Goal: Navigation & Orientation: Find specific page/section

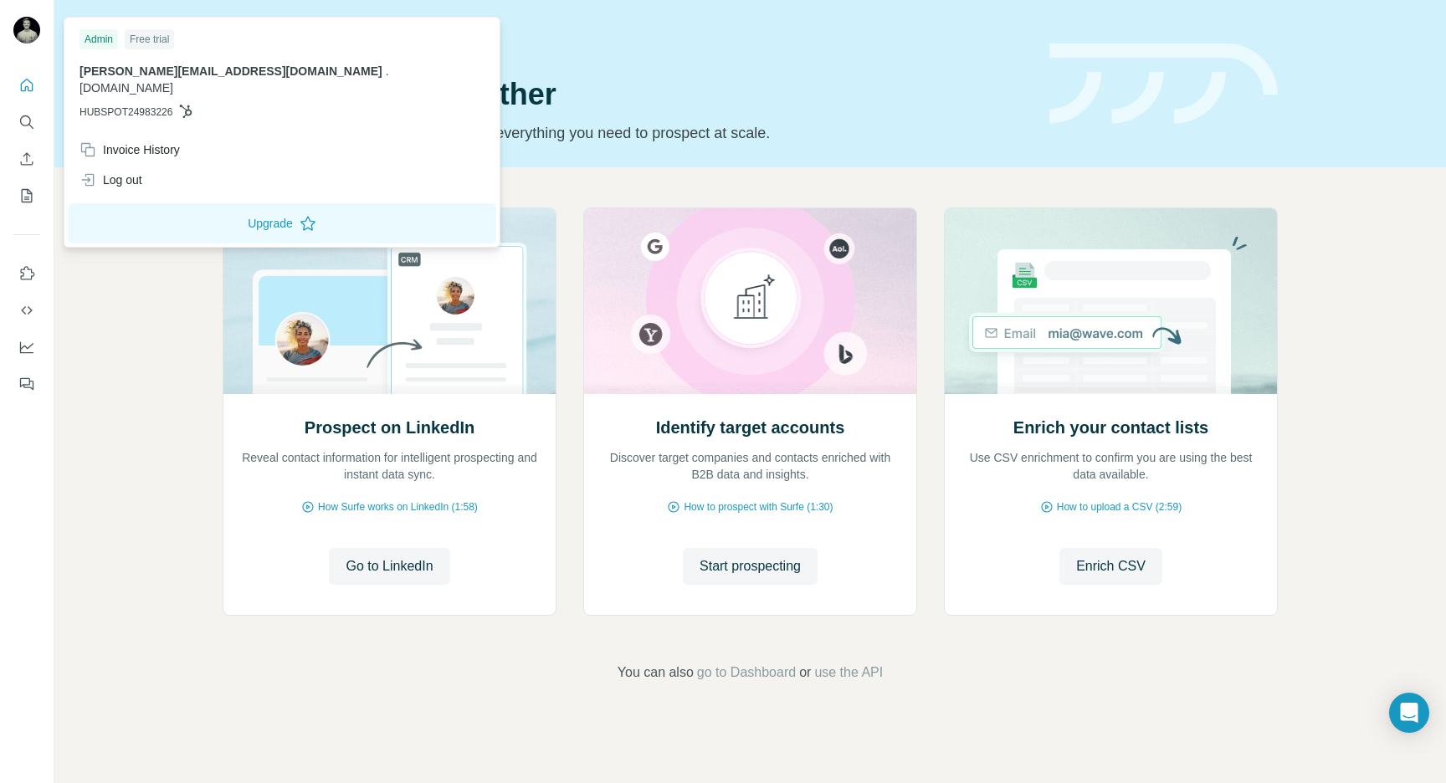
click at [22, 33] on img at bounding box center [26, 30] width 27 height 27
click at [23, 115] on icon "Search" at bounding box center [25, 120] width 11 height 11
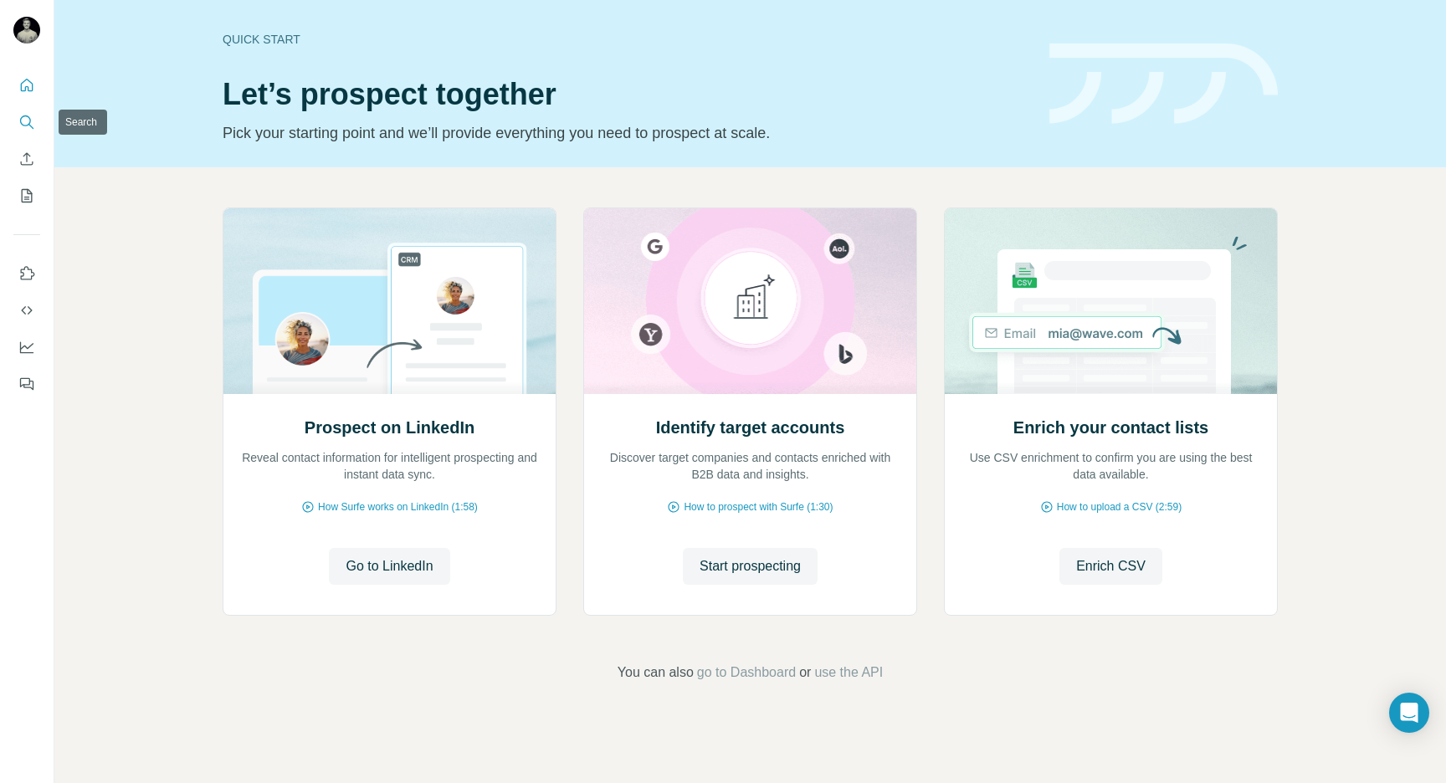
click at [29, 133] on button "Search" at bounding box center [26, 122] width 27 height 30
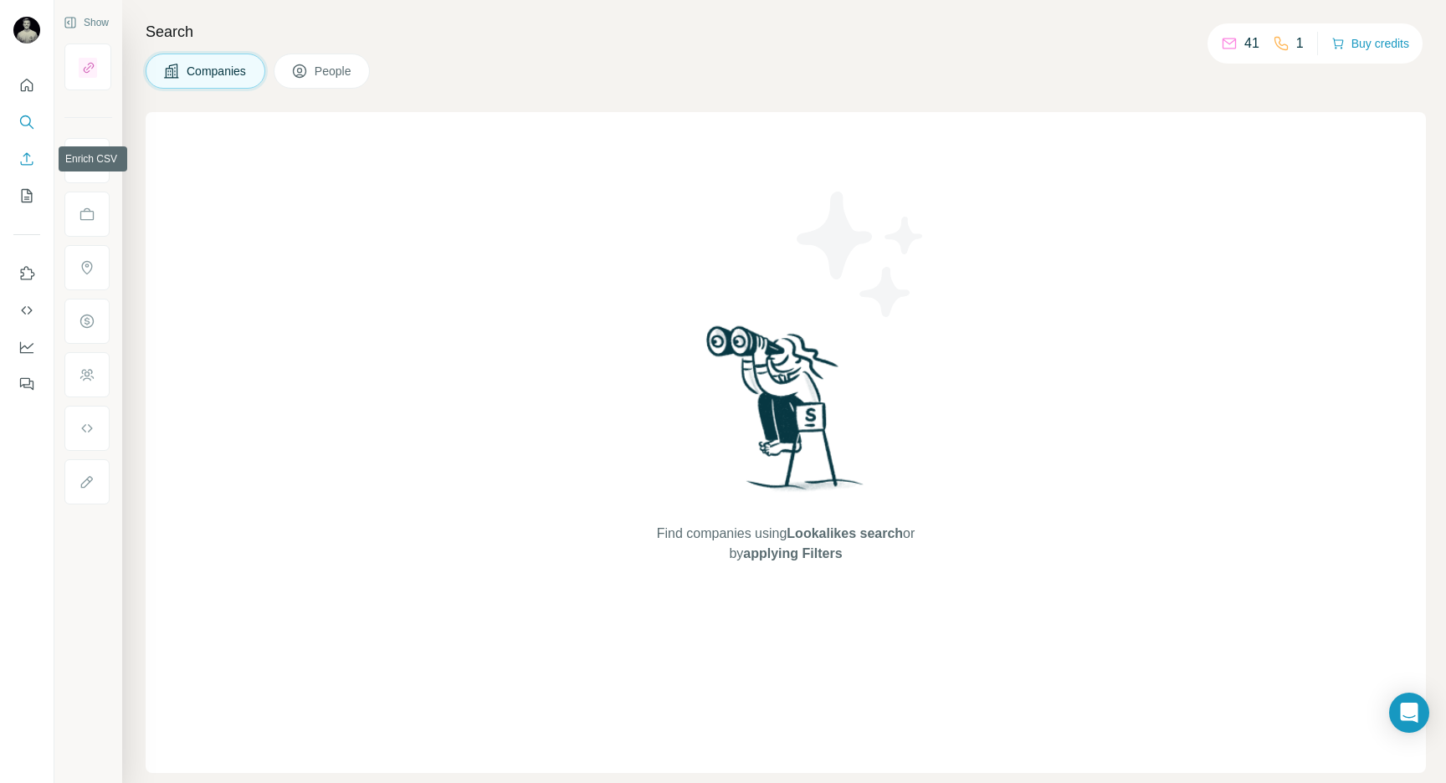
click at [28, 162] on icon "Enrich CSV" at bounding box center [26, 159] width 17 height 17
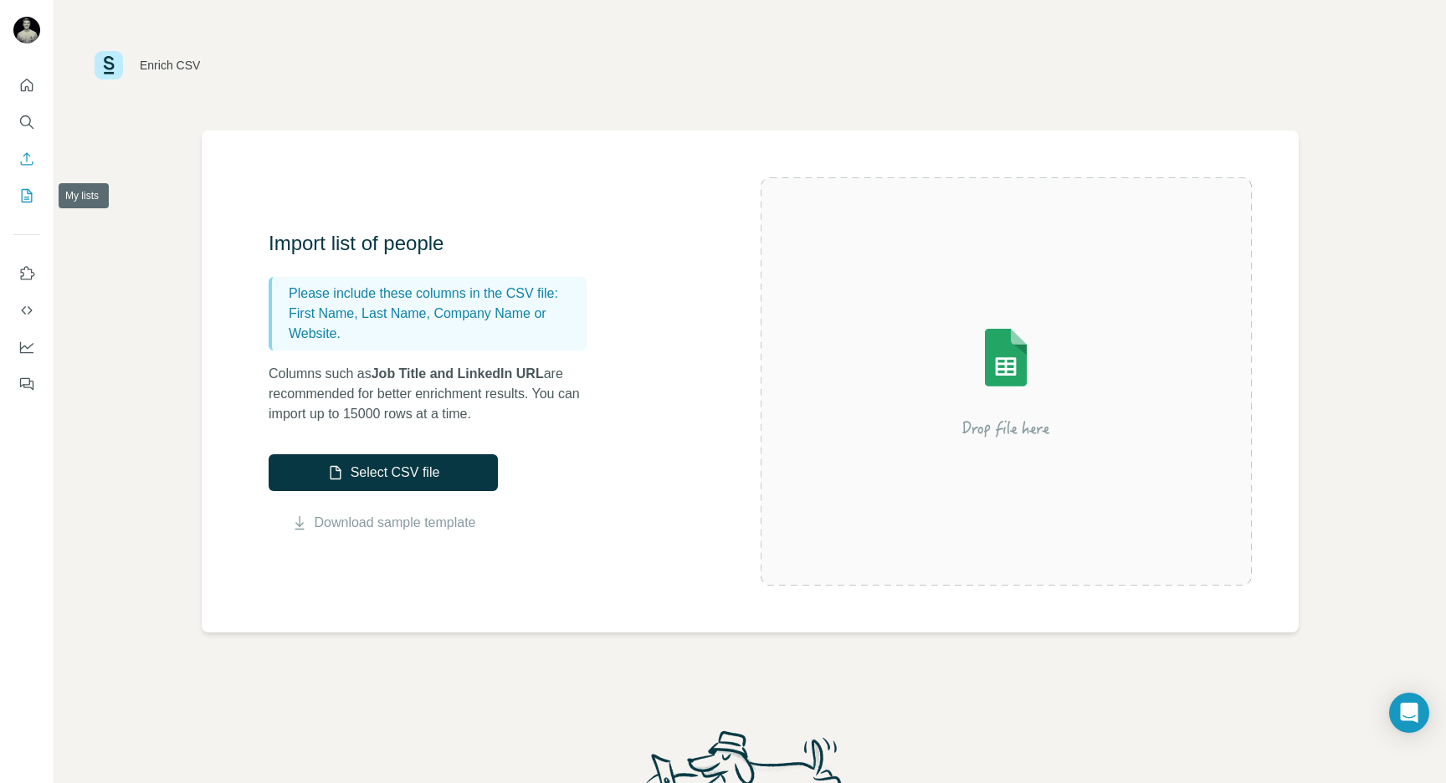
click at [31, 196] on icon "My lists" at bounding box center [27, 195] width 11 height 13
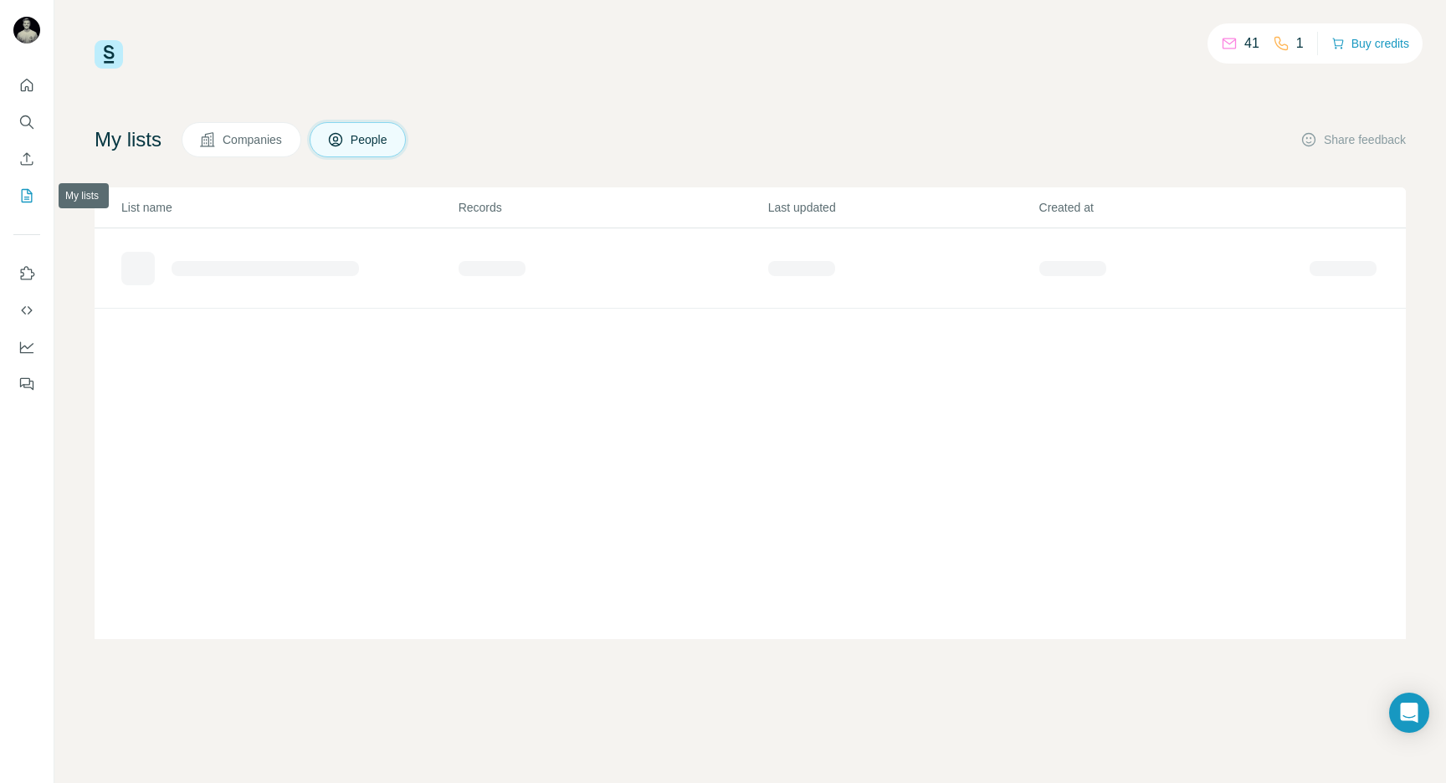
click at [25, 181] on button "My lists" at bounding box center [26, 196] width 27 height 30
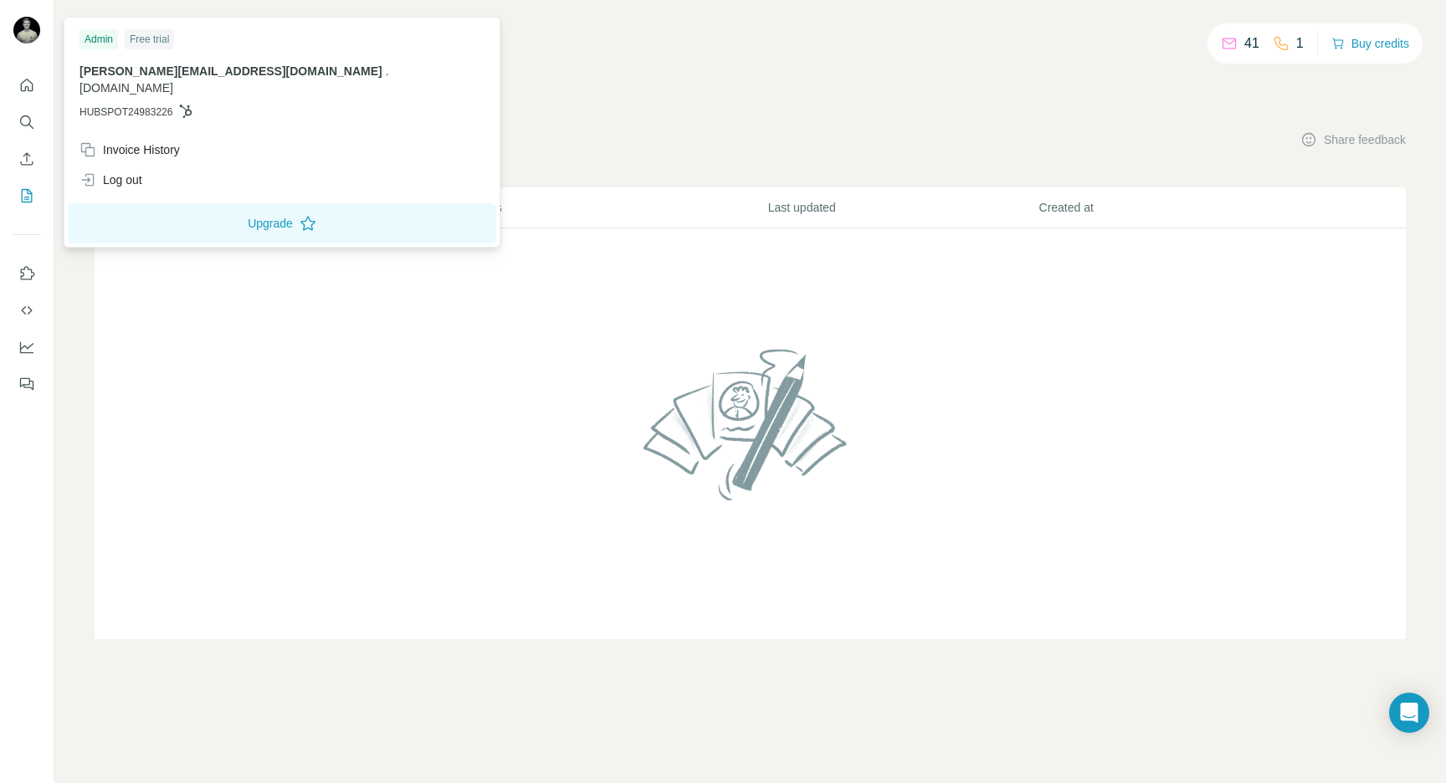
click at [28, 44] on div at bounding box center [26, 32] width 27 height 30
click at [167, 32] on div "Free trial" at bounding box center [149, 39] width 49 height 20
click at [26, 22] on img at bounding box center [26, 30] width 27 height 27
click at [24, 91] on icon "Quick start" at bounding box center [26, 85] width 17 height 17
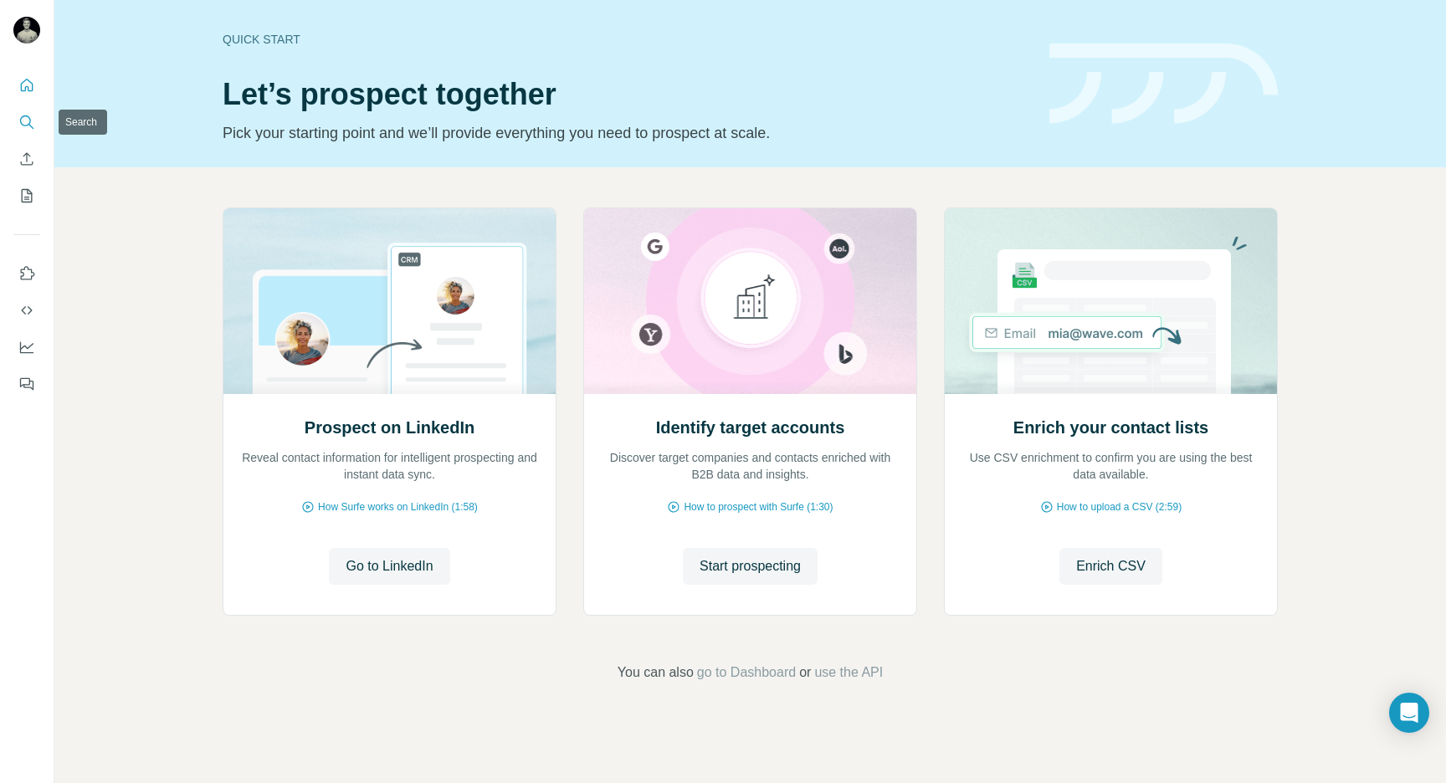
click at [22, 129] on icon "Search" at bounding box center [26, 122] width 17 height 17
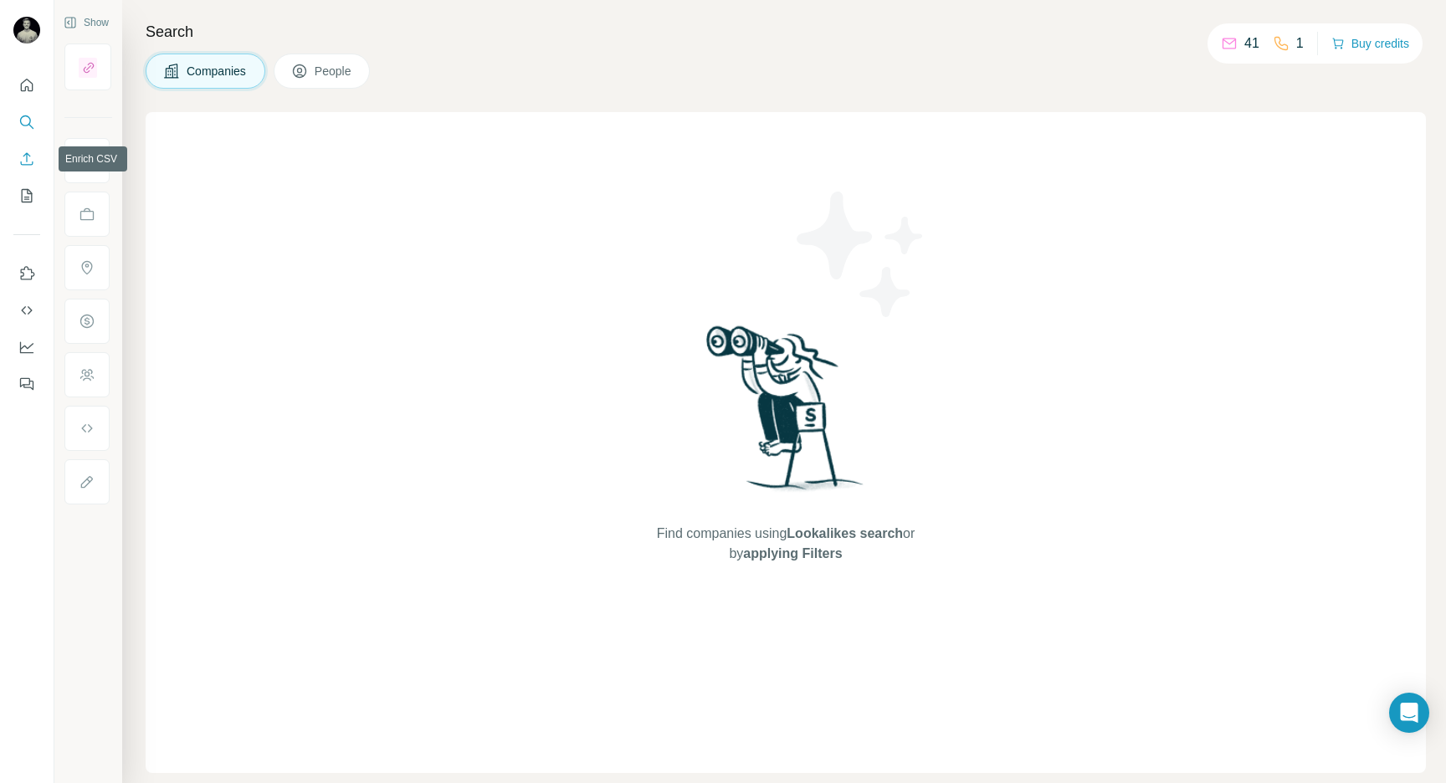
click at [29, 162] on icon "Enrich CSV" at bounding box center [26, 159] width 17 height 17
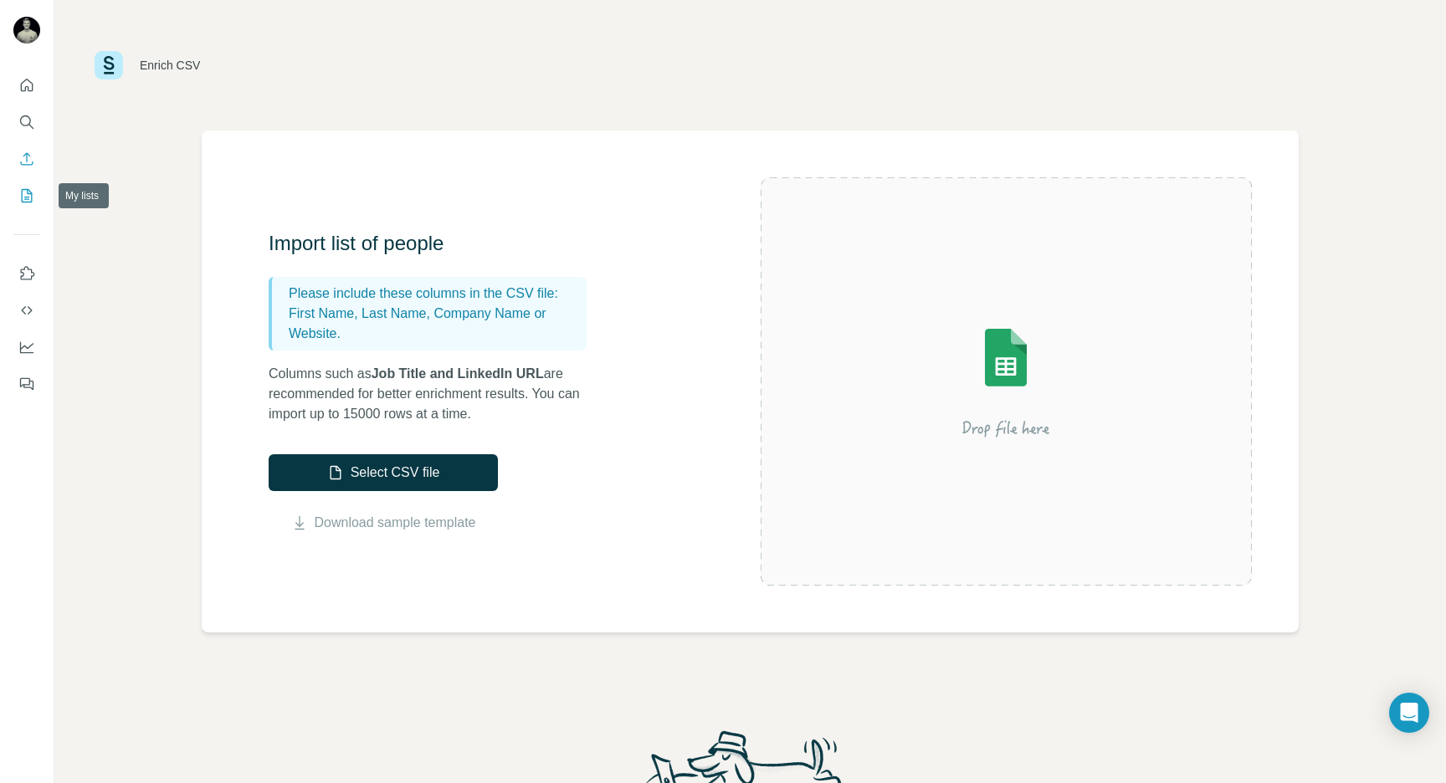
click at [29, 190] on icon "My lists" at bounding box center [26, 195] width 17 height 17
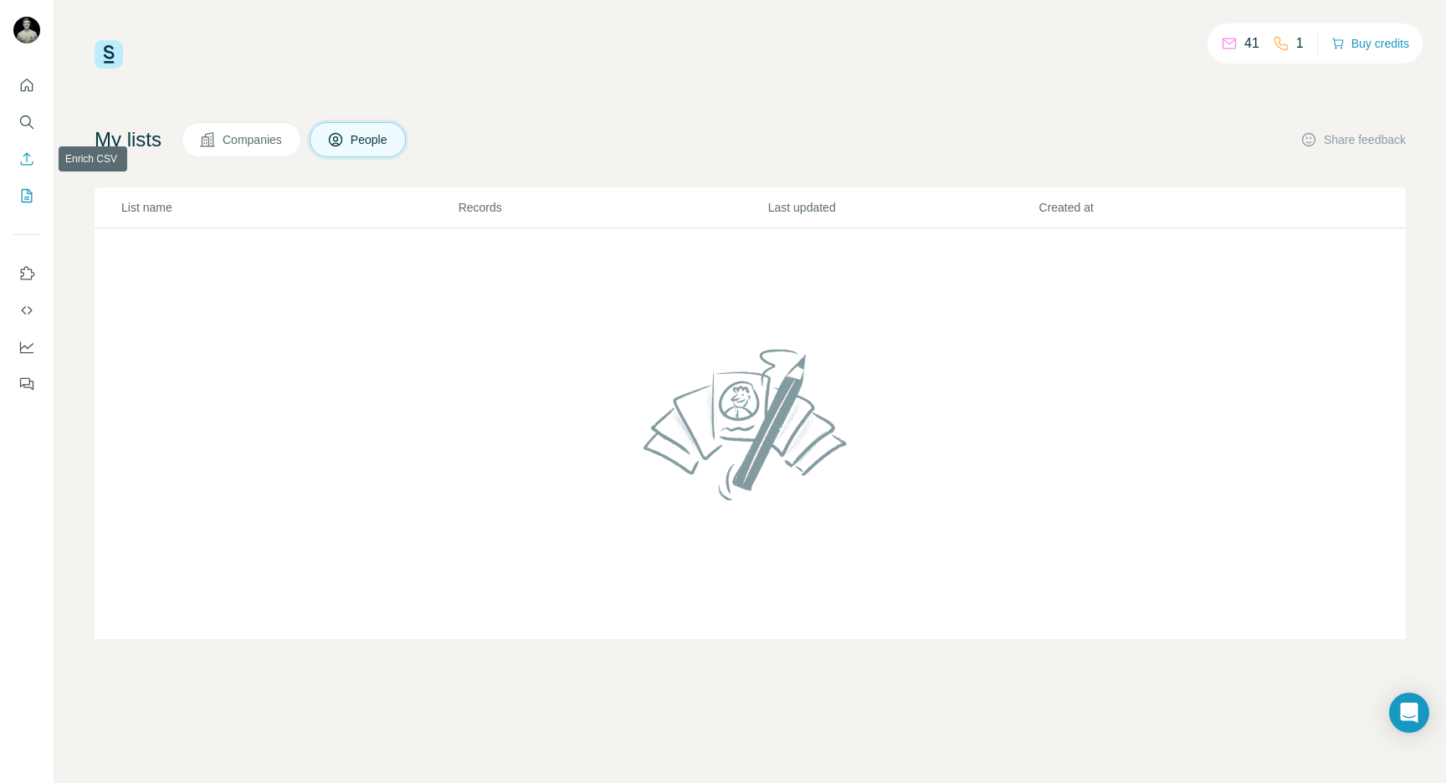
click at [28, 161] on icon "Enrich CSV" at bounding box center [26, 159] width 17 height 17
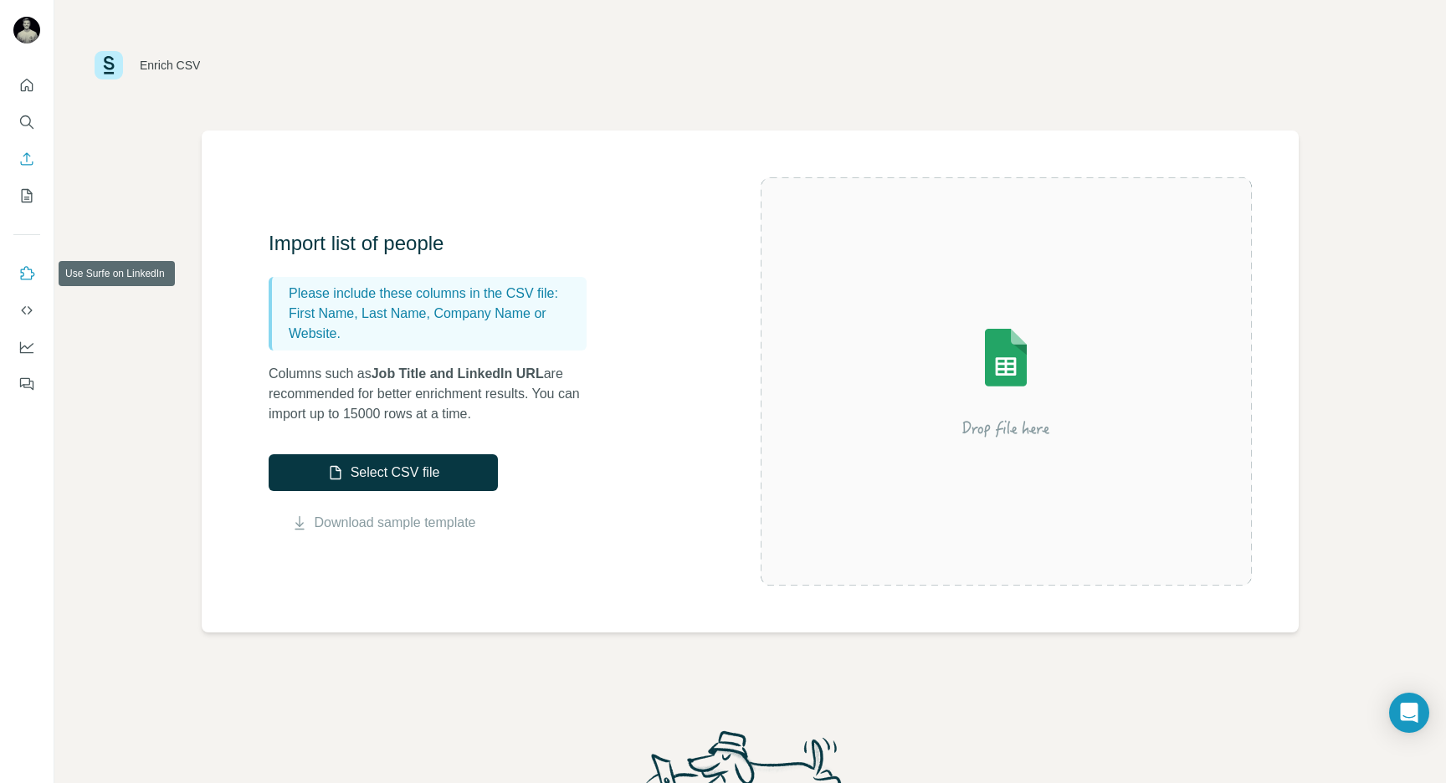
click at [23, 277] on icon "Use Surfe on LinkedIn" at bounding box center [26, 273] width 17 height 17
click at [23, 270] on icon "Use Surfe on LinkedIn" at bounding box center [26, 273] width 17 height 17
click at [95, 66] on img at bounding box center [109, 65] width 28 height 28
click at [103, 67] on img at bounding box center [109, 65] width 28 height 28
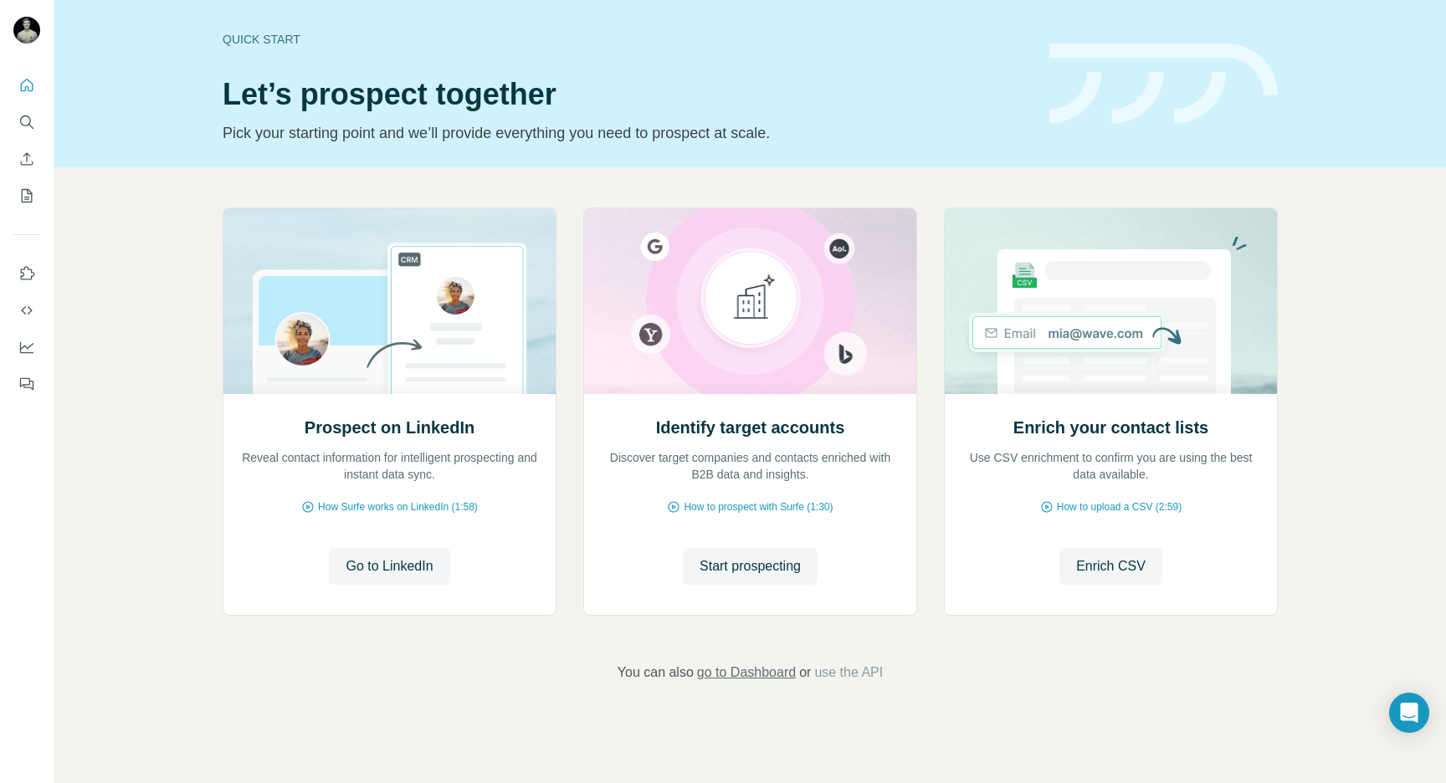
click at [734, 663] on span "go to Dashboard" at bounding box center [746, 673] width 99 height 20
